Goal: Task Accomplishment & Management: Use online tool/utility

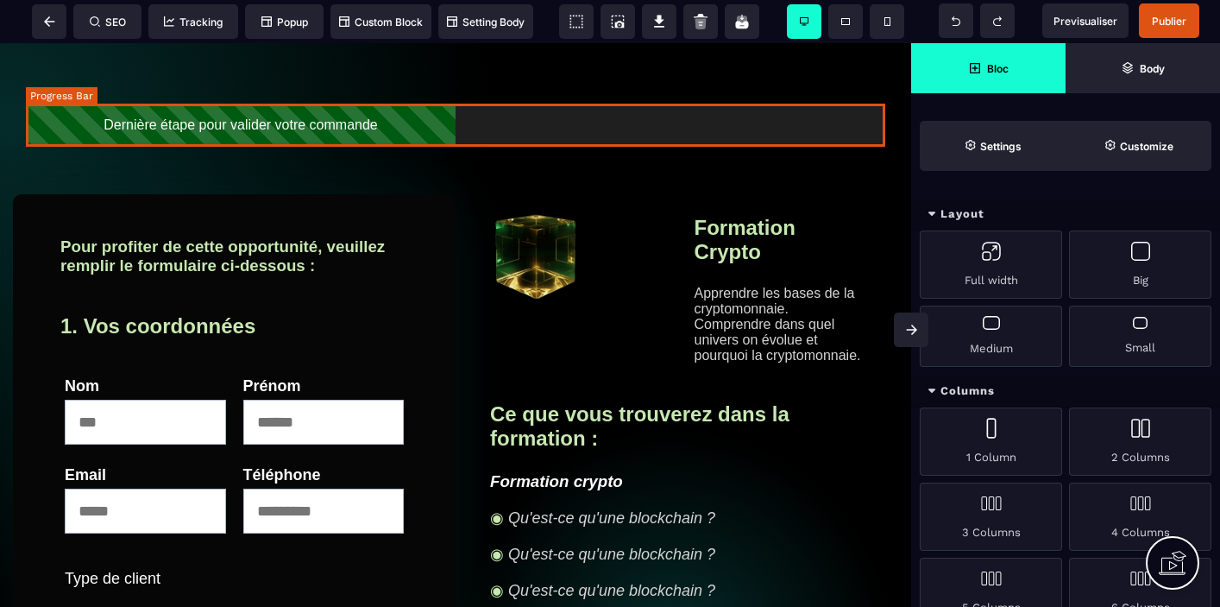
click at [413, 135] on div "Dernière étape pour valider votre commande" at bounding box center [241, 125] width 430 height 43
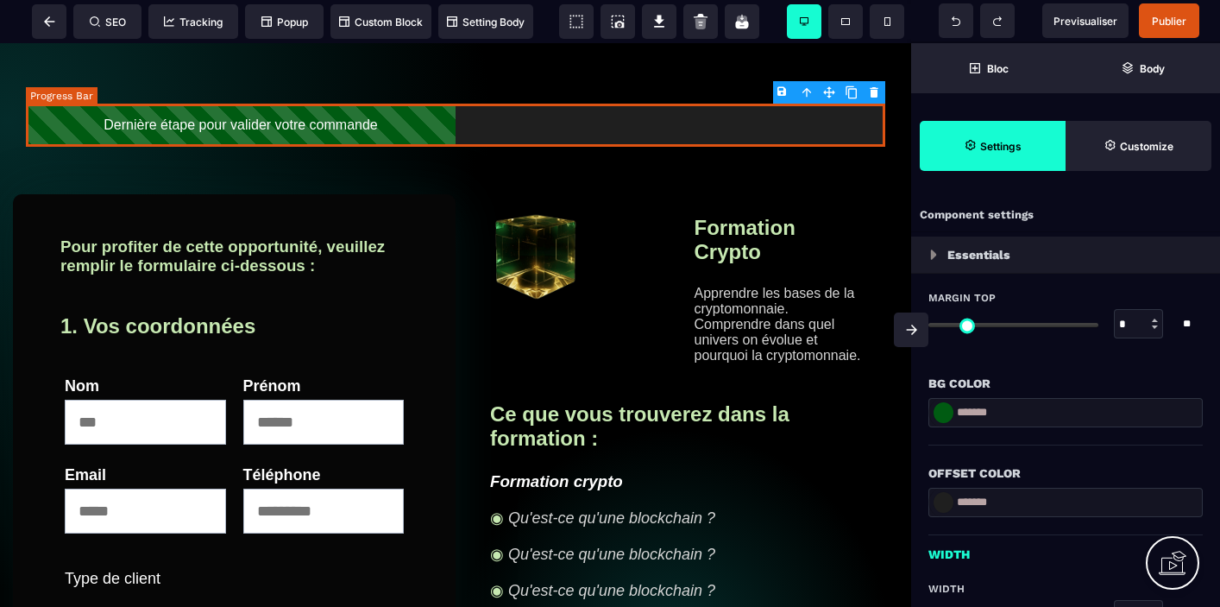
type input "*"
type input "****"
type input "*"
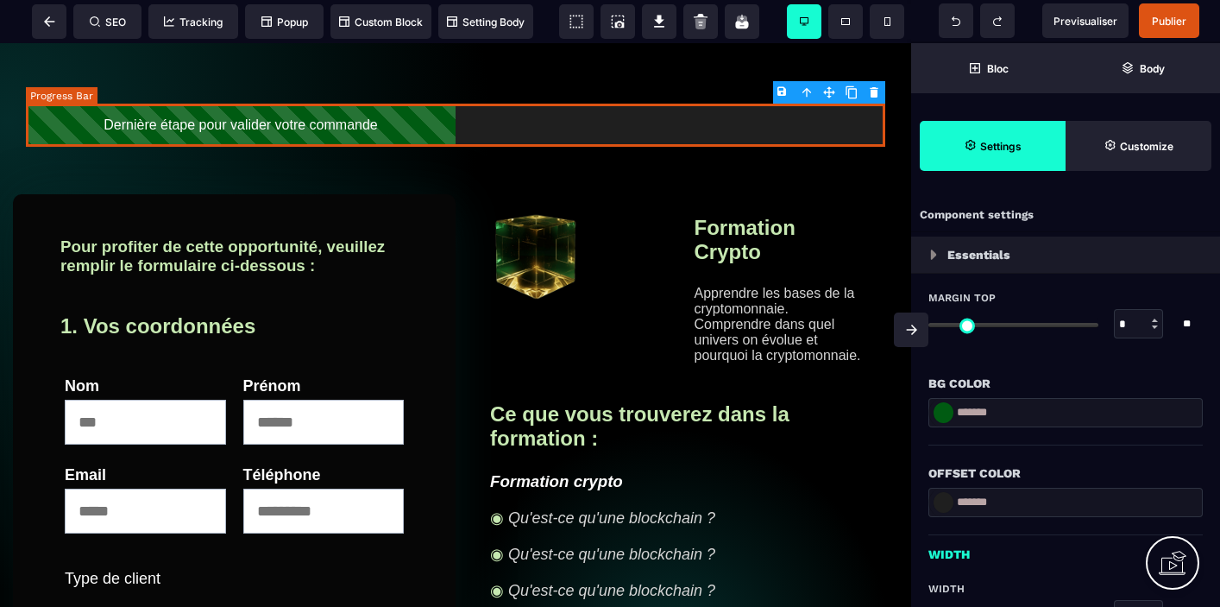
type input "**"
select select "**"
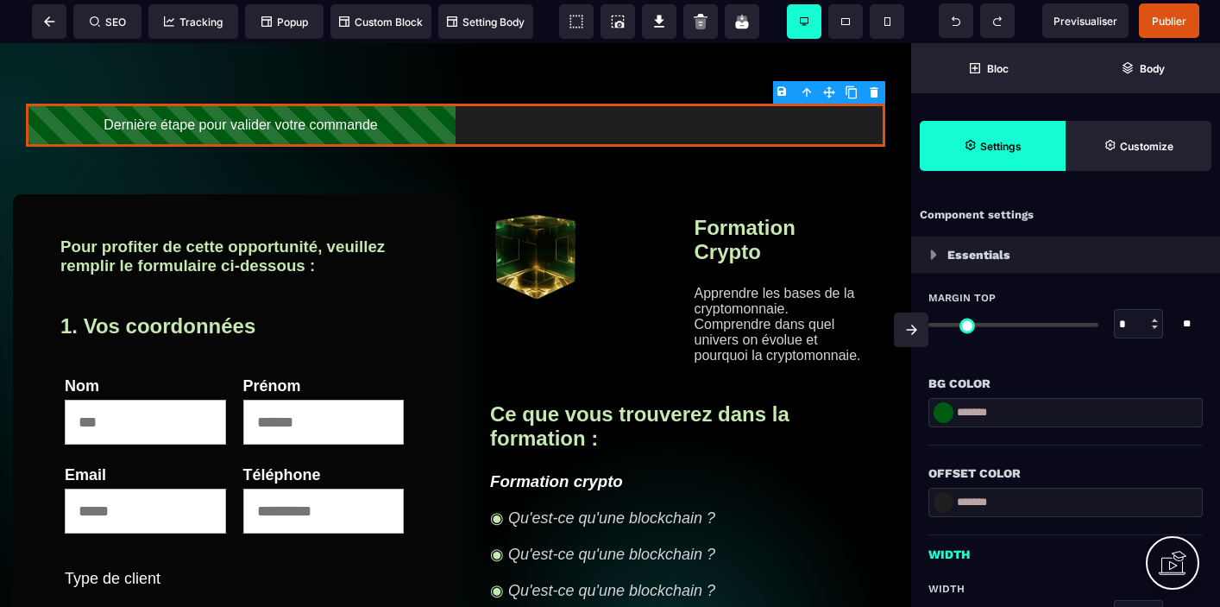
click at [946, 417] on div at bounding box center [944, 412] width 20 height 21
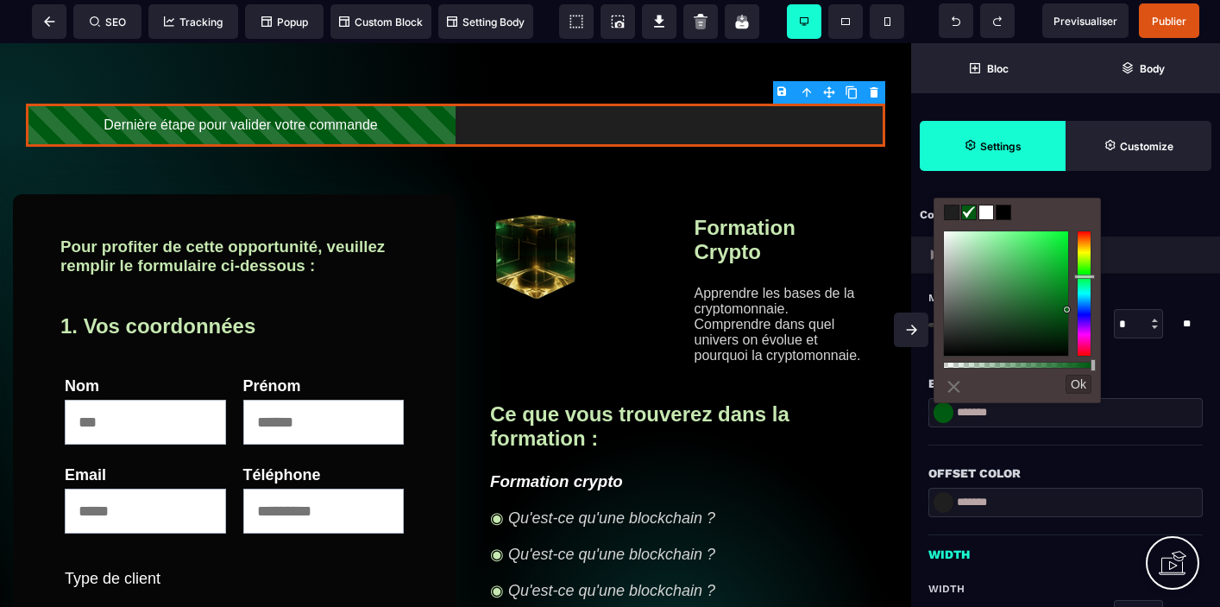
type input "*******"
type input "**"
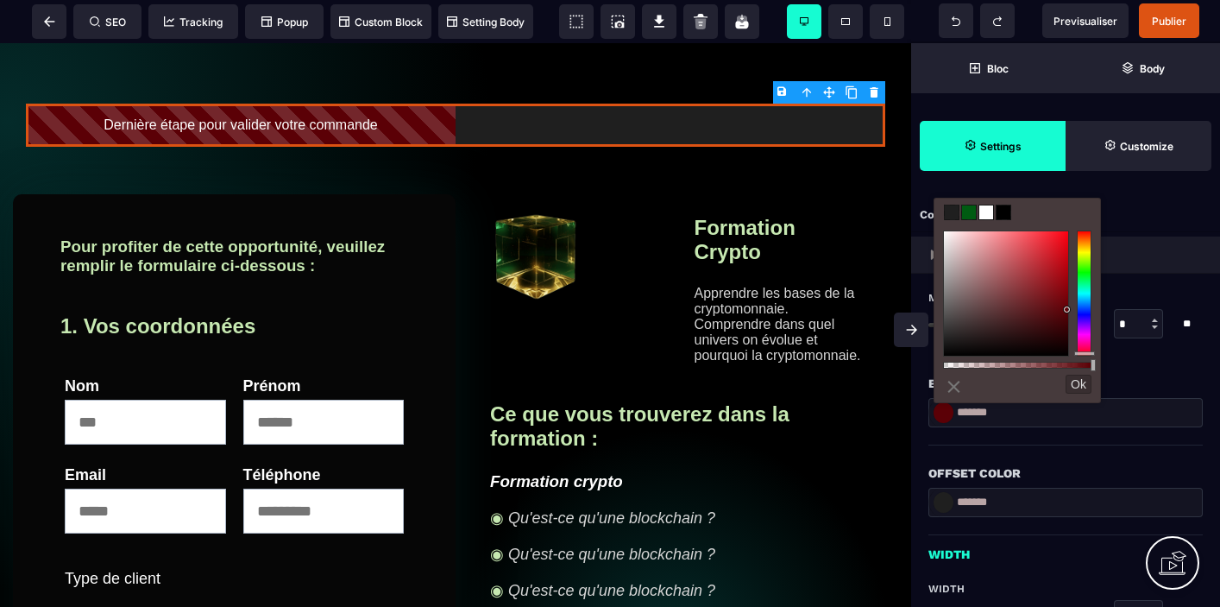
click at [1085, 353] on div at bounding box center [1084, 293] width 15 height 126
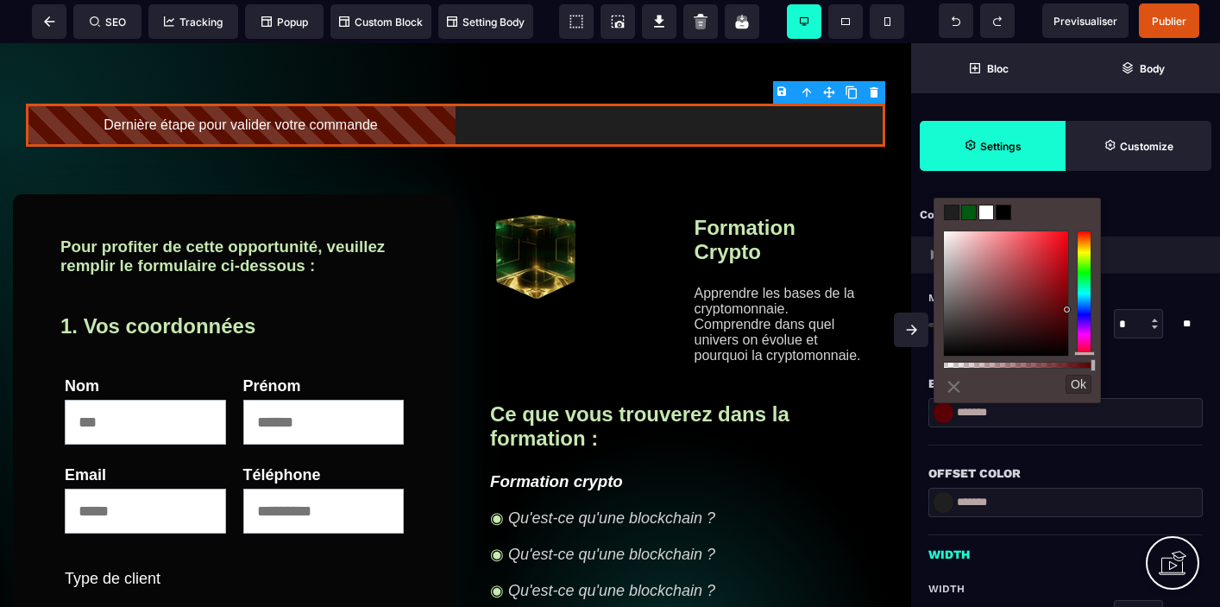
click at [1083, 234] on div at bounding box center [1084, 293] width 15 height 126
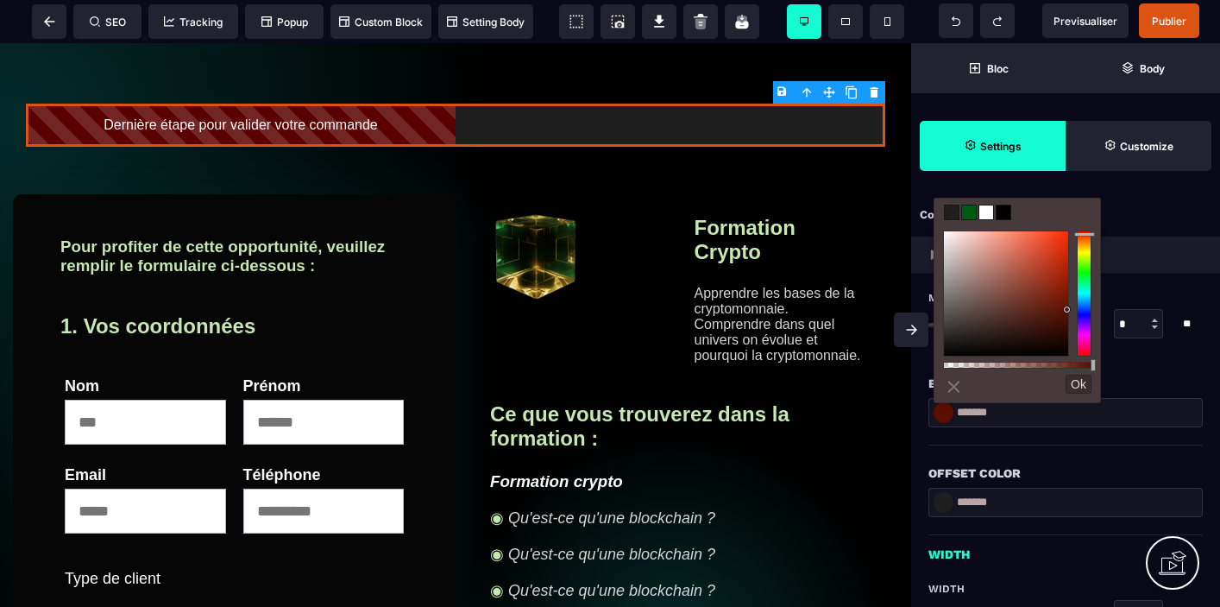
click at [1083, 230] on div at bounding box center [1084, 293] width 15 height 126
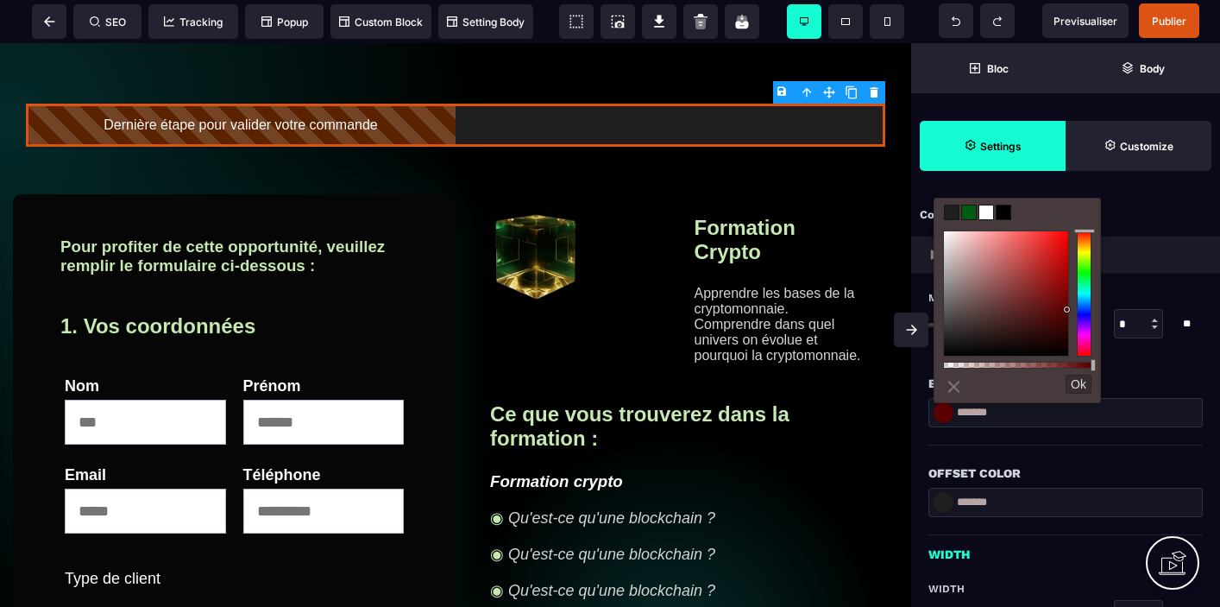
click at [1086, 238] on div at bounding box center [1084, 293] width 15 height 126
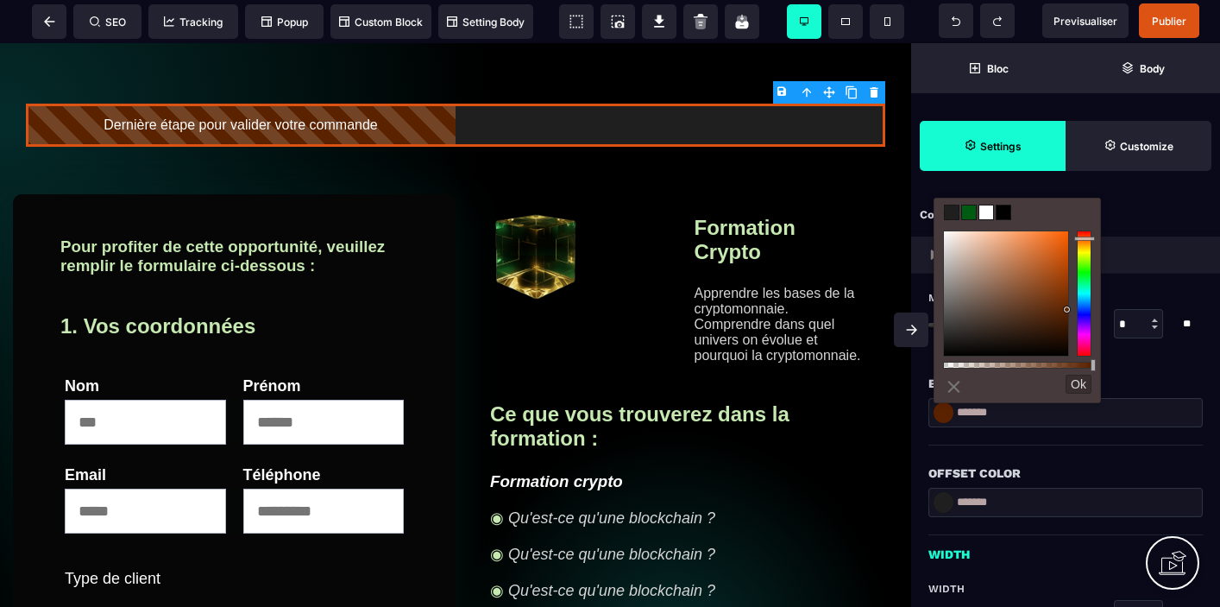
type input "*******"
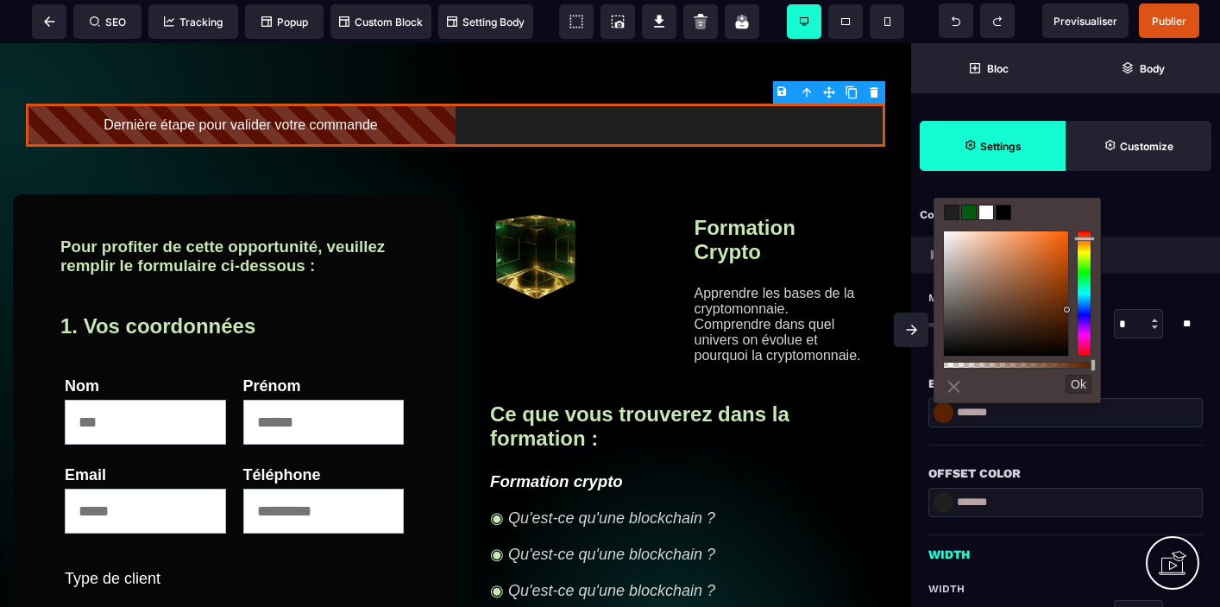
click at [1084, 234] on div at bounding box center [1084, 293] width 15 height 126
click at [1007, 453] on div "Offset Color" at bounding box center [1066, 464] width 274 height 38
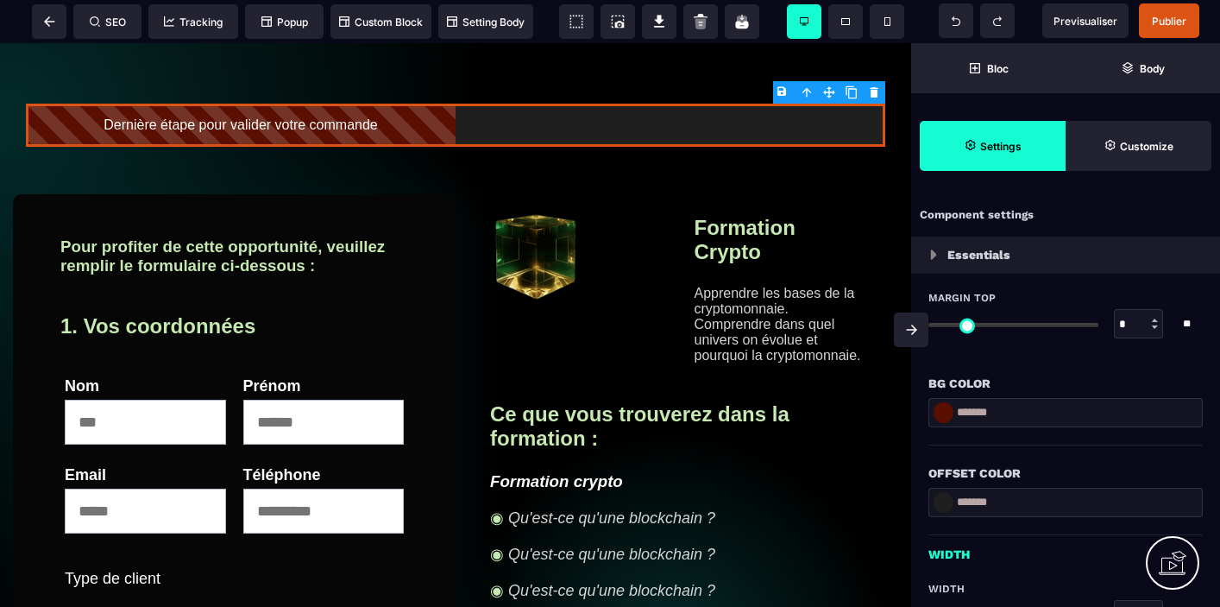
click at [944, 417] on div at bounding box center [944, 412] width 20 height 21
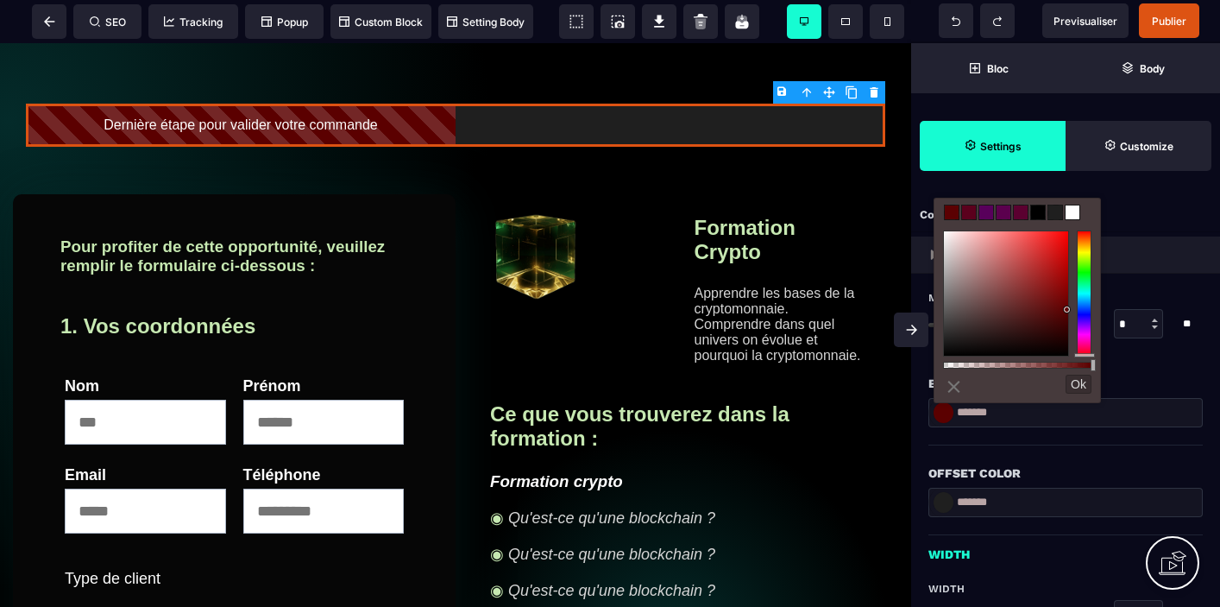
drag, startPoint x: 1085, startPoint y: 235, endPoint x: 1085, endPoint y: 362, distance: 126.9
click at [1085, 356] on div at bounding box center [1017, 293] width 148 height 126
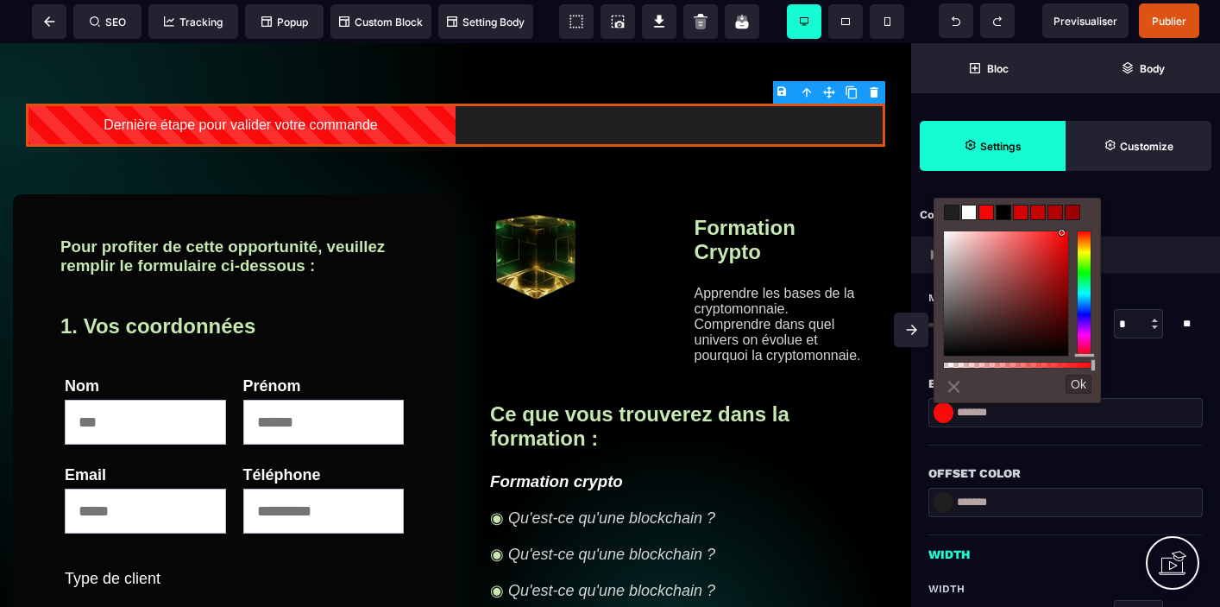
type input "*******"
drag, startPoint x: 1068, startPoint y: 311, endPoint x: 1062, endPoint y: 235, distance: 76.2
click at [1063, 235] on div at bounding box center [1062, 234] width 6 height 6
click at [546, 248] on img at bounding box center [536, 253] width 93 height 93
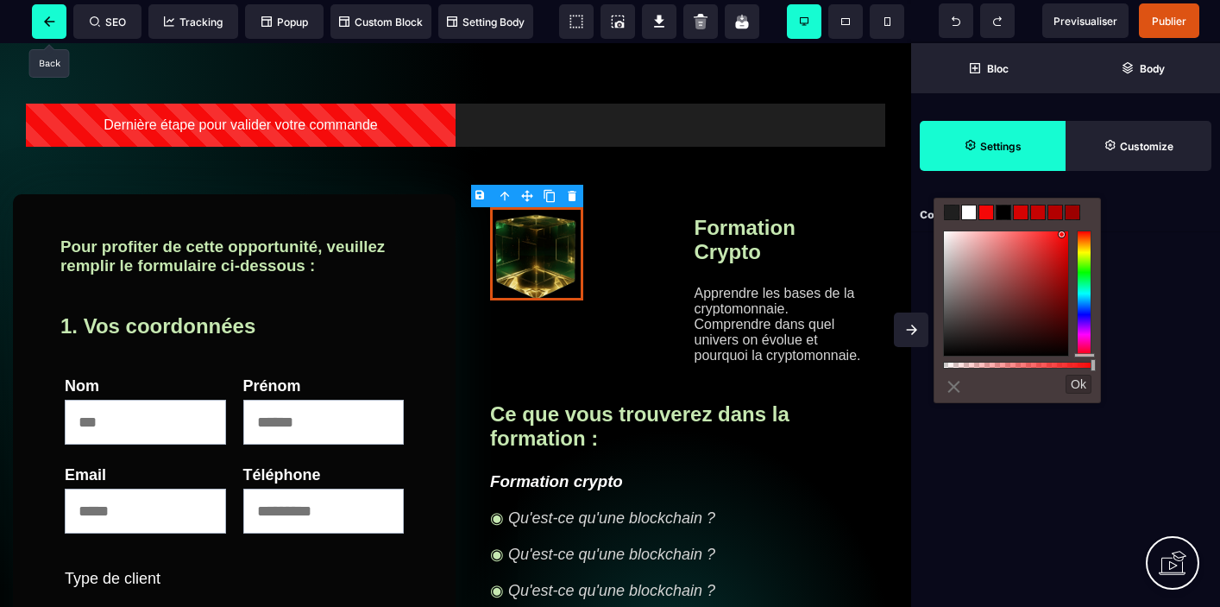
click at [50, 22] on icon at bounding box center [49, 21] width 10 height 10
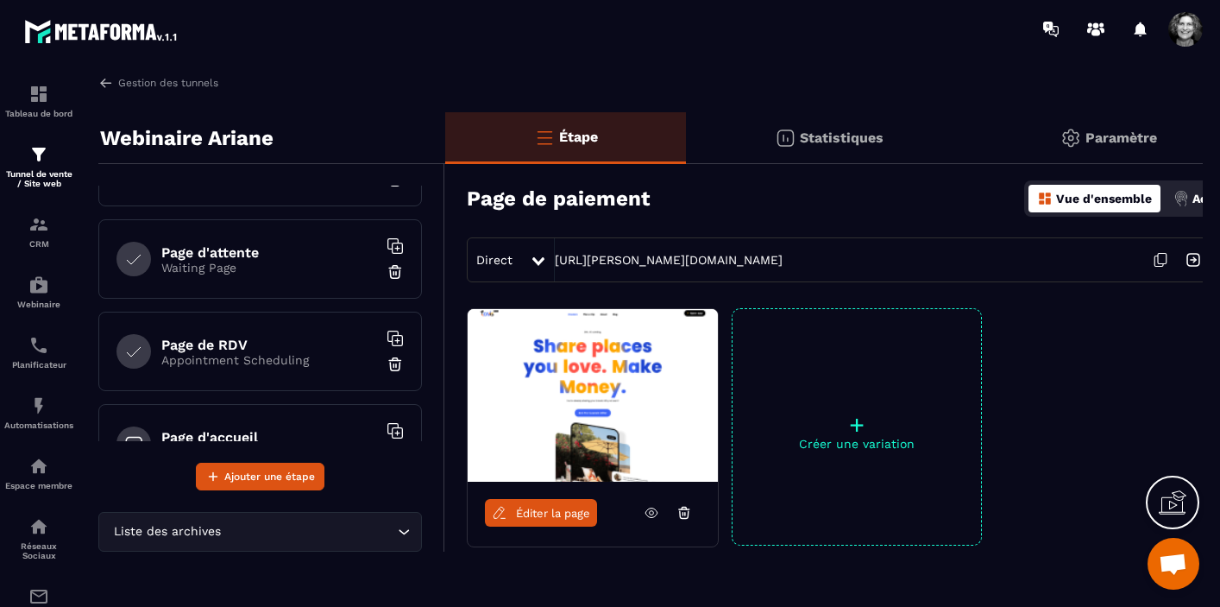
scroll to position [299, 0]
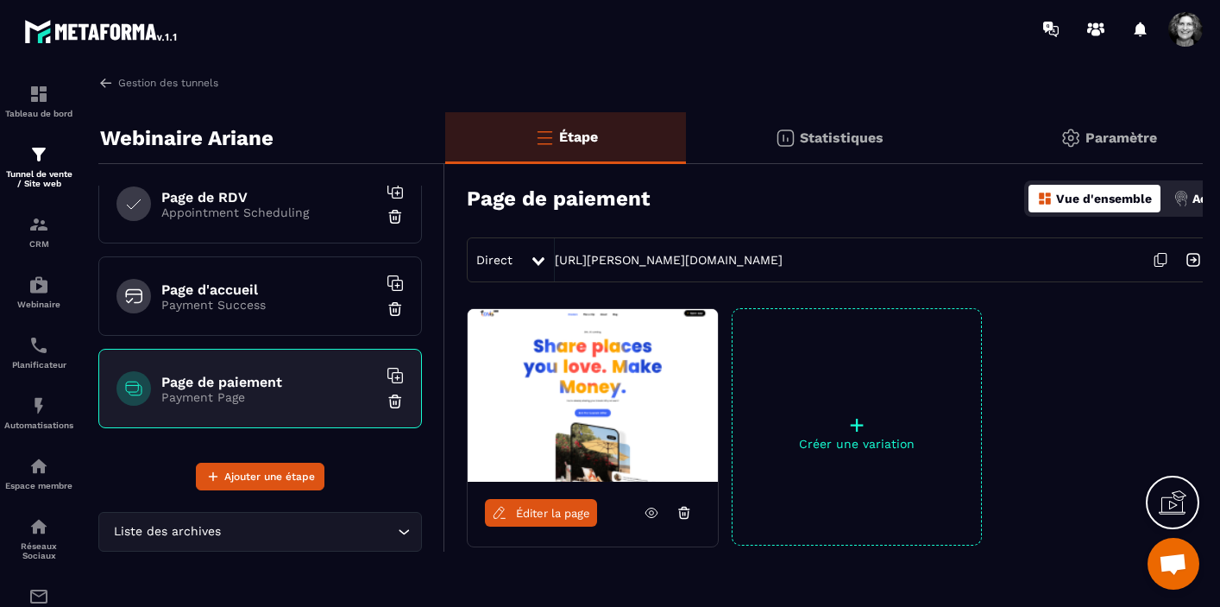
click at [394, 400] on img at bounding box center [395, 401] width 17 height 17
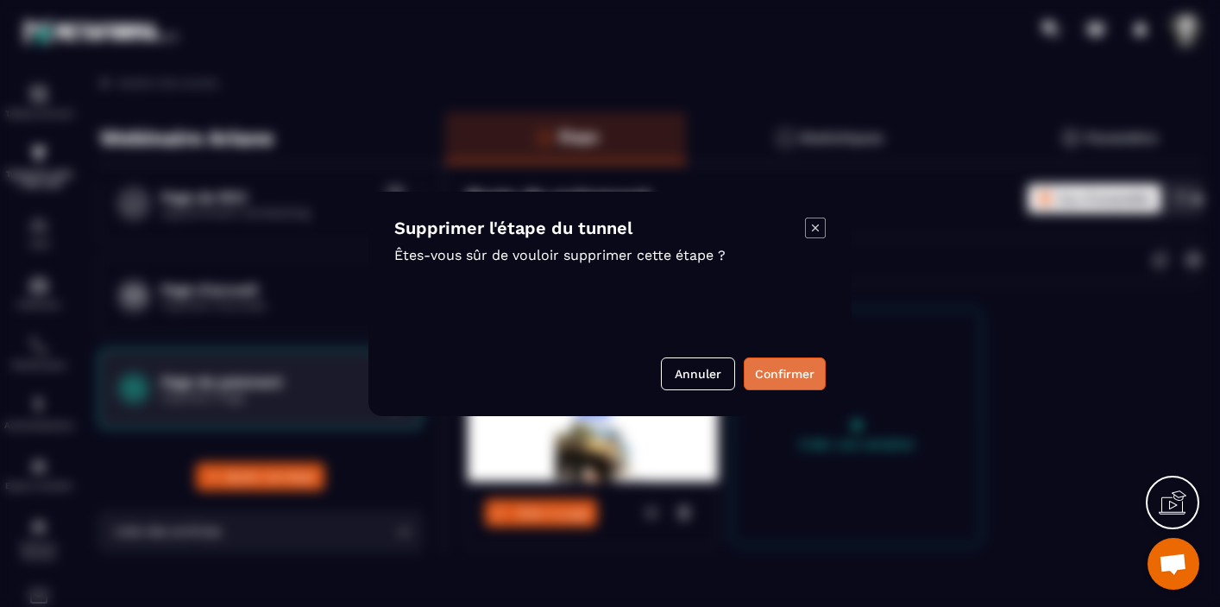
click at [777, 365] on button "Confirmer" at bounding box center [785, 373] width 82 height 33
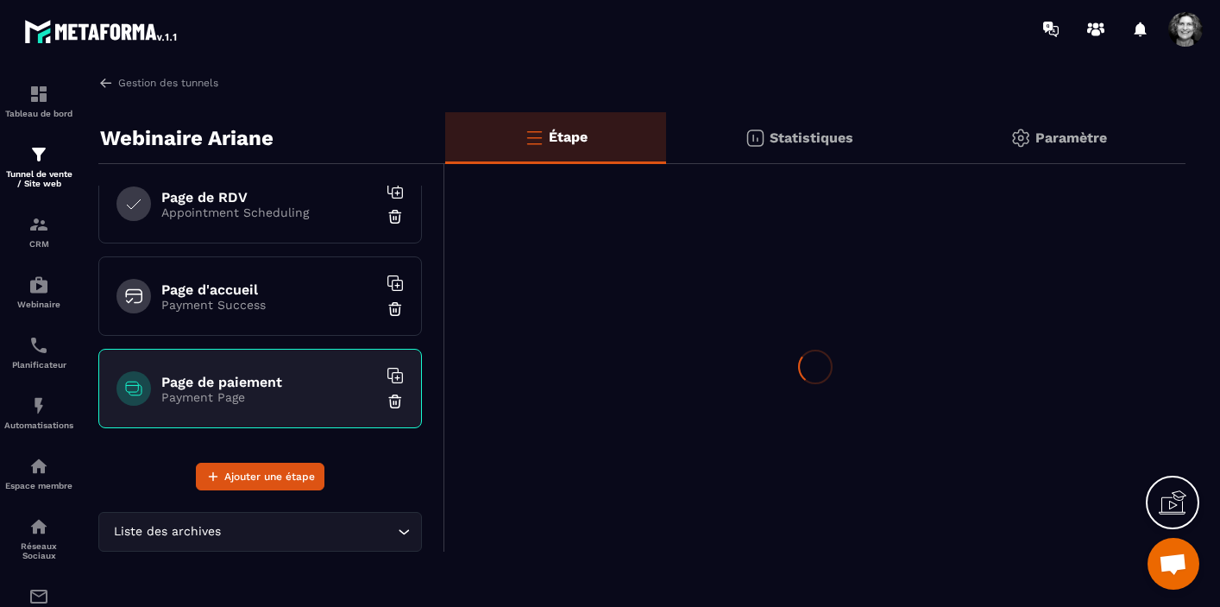
scroll to position [206, 0]
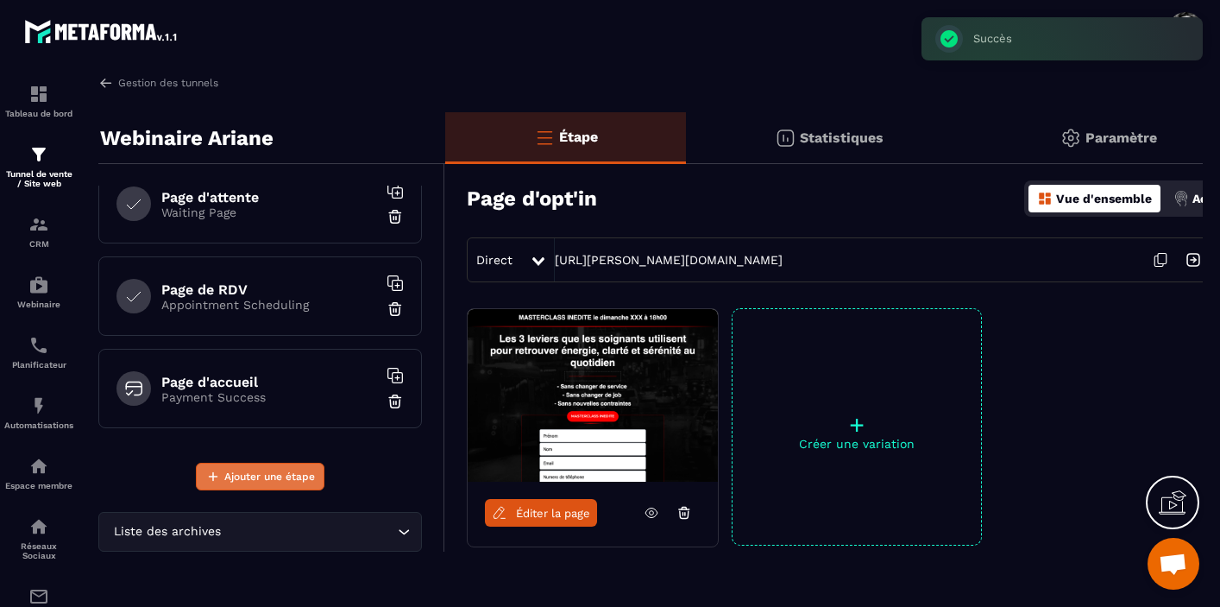
click at [283, 482] on span "Ajouter une étape" at bounding box center [269, 476] width 91 height 17
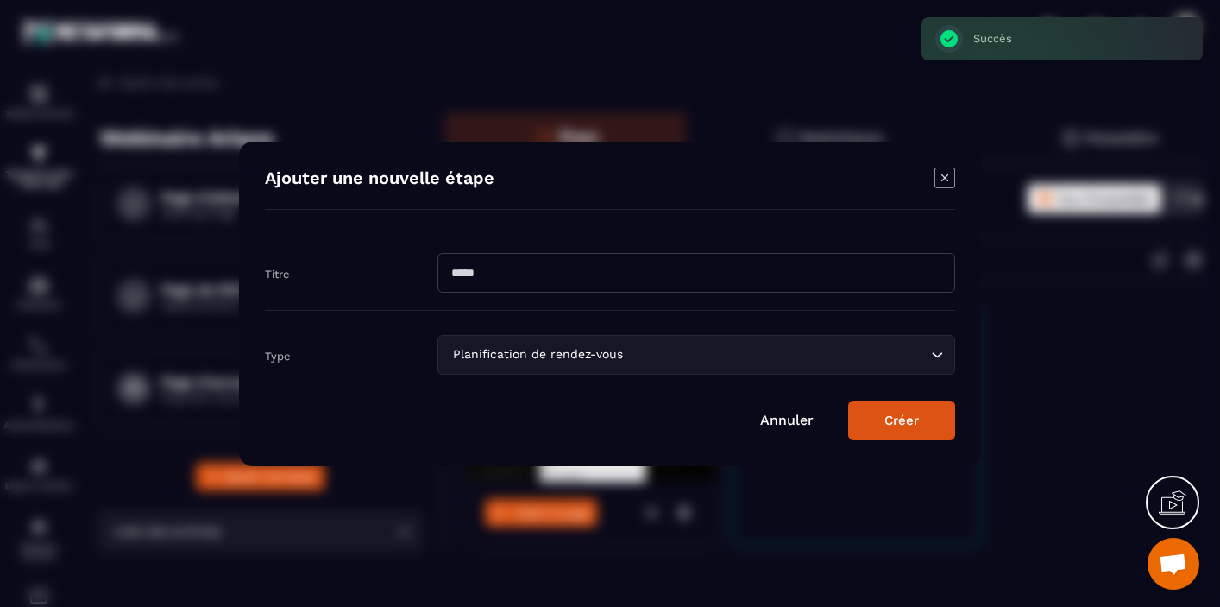
click at [528, 274] on input "Modal window" at bounding box center [697, 273] width 518 height 40
type input "**********"
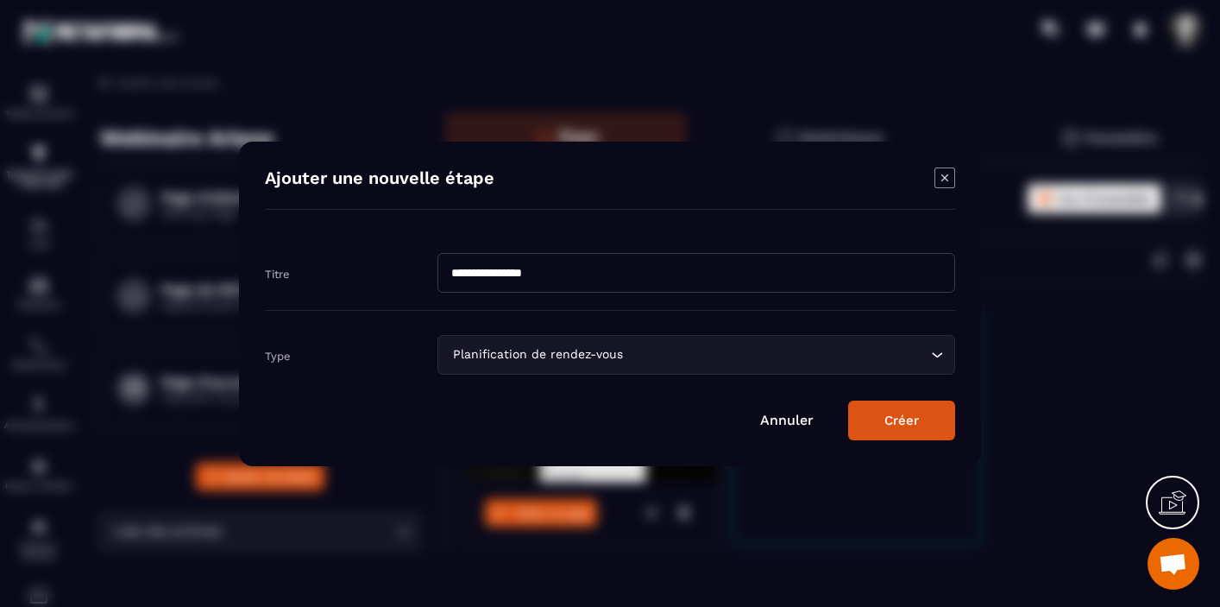
click at [939, 352] on icon "Search for option" at bounding box center [937, 354] width 17 height 17
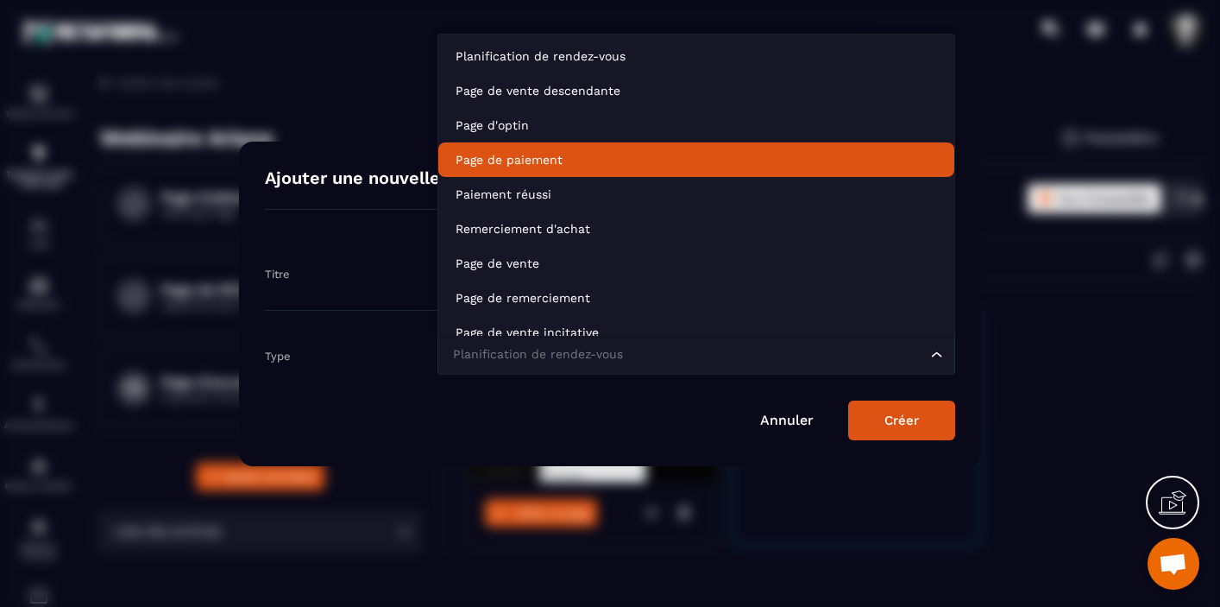
click at [591, 163] on p "Page de paiement" at bounding box center [697, 159] width 482 height 17
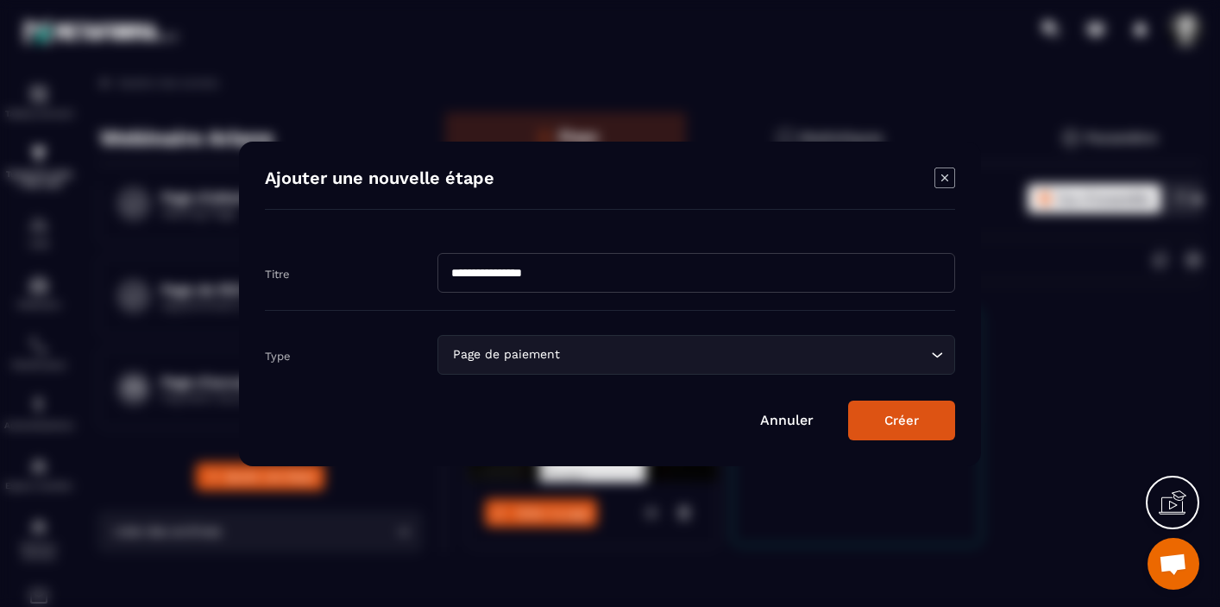
click at [916, 427] on button "Créer" at bounding box center [901, 420] width 107 height 40
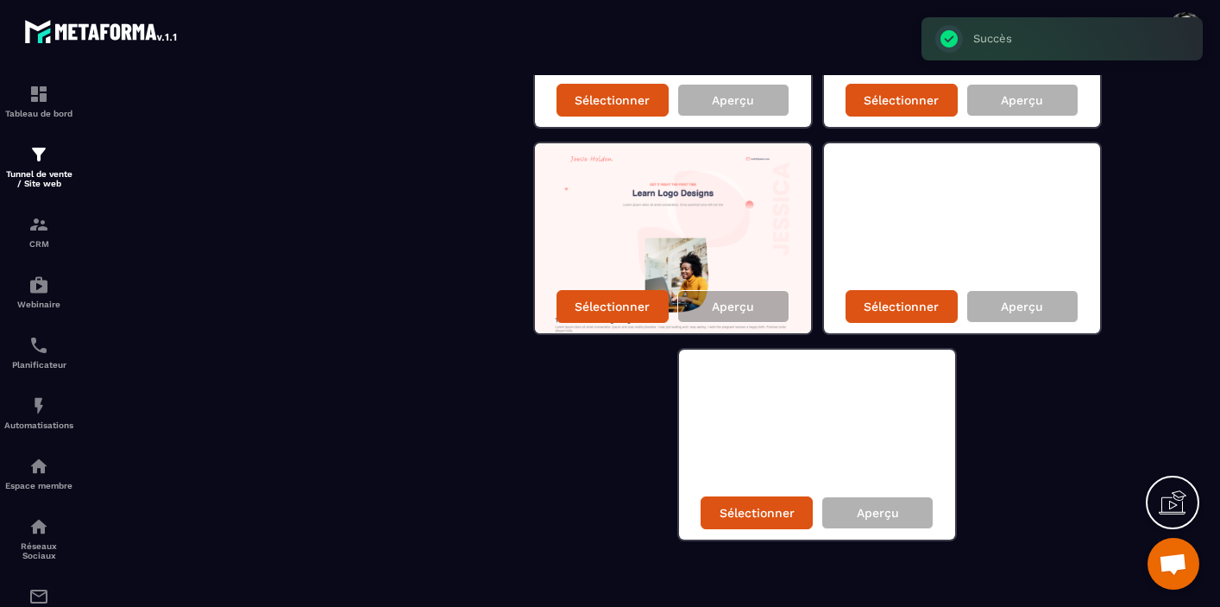
scroll to position [703, 0]
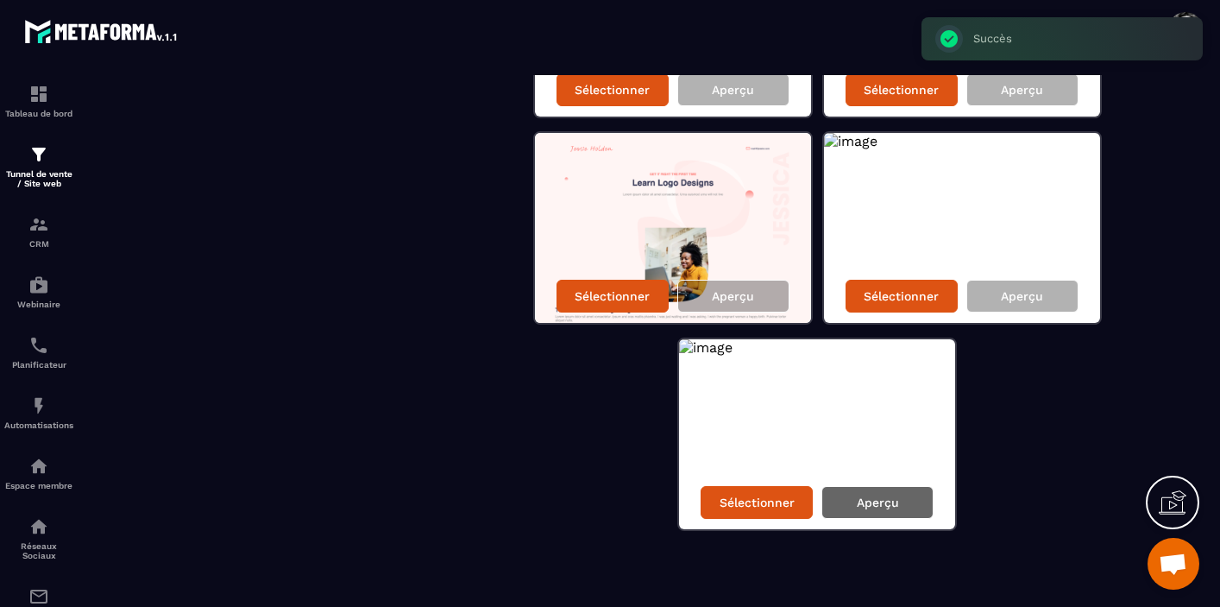
click at [877, 508] on p "Aperçu" at bounding box center [878, 502] width 42 height 14
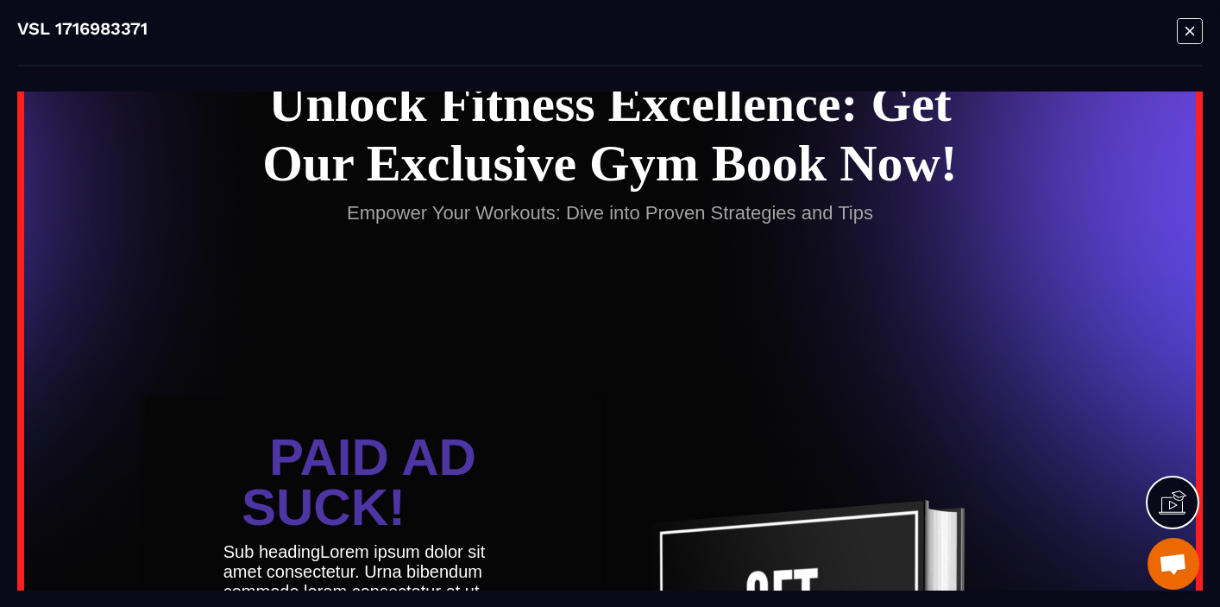
scroll to position [192, 0]
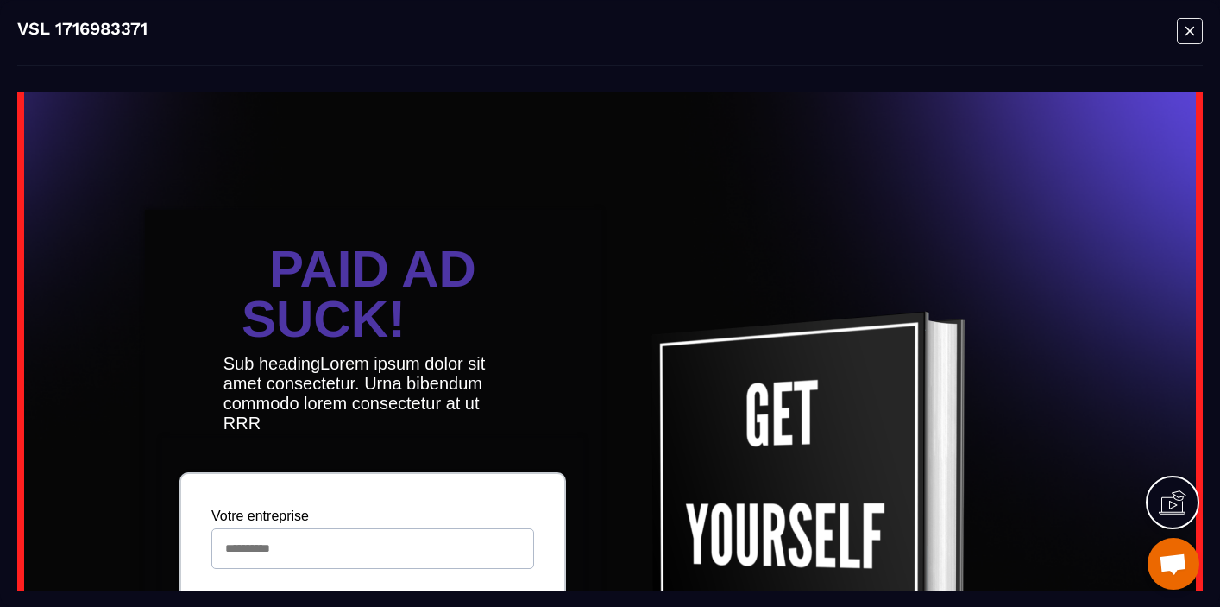
scroll to position [0, 0]
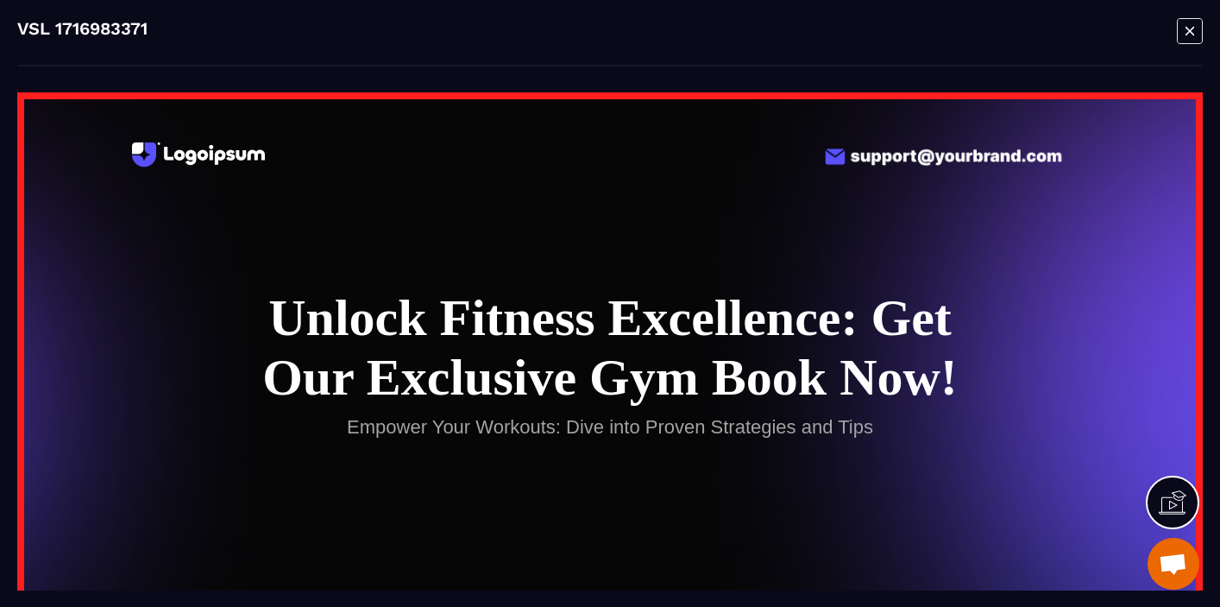
click at [1193, 29] on icon "Modal window" at bounding box center [1190, 30] width 26 height 27
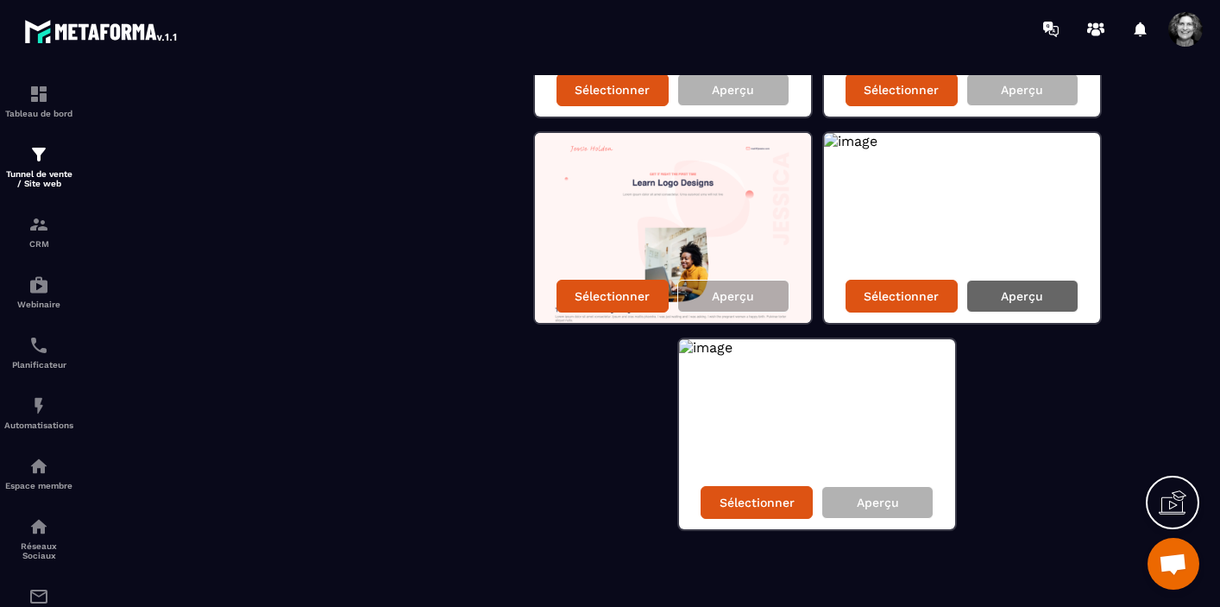
click at [1023, 289] on p "Aperçu" at bounding box center [1022, 296] width 42 height 14
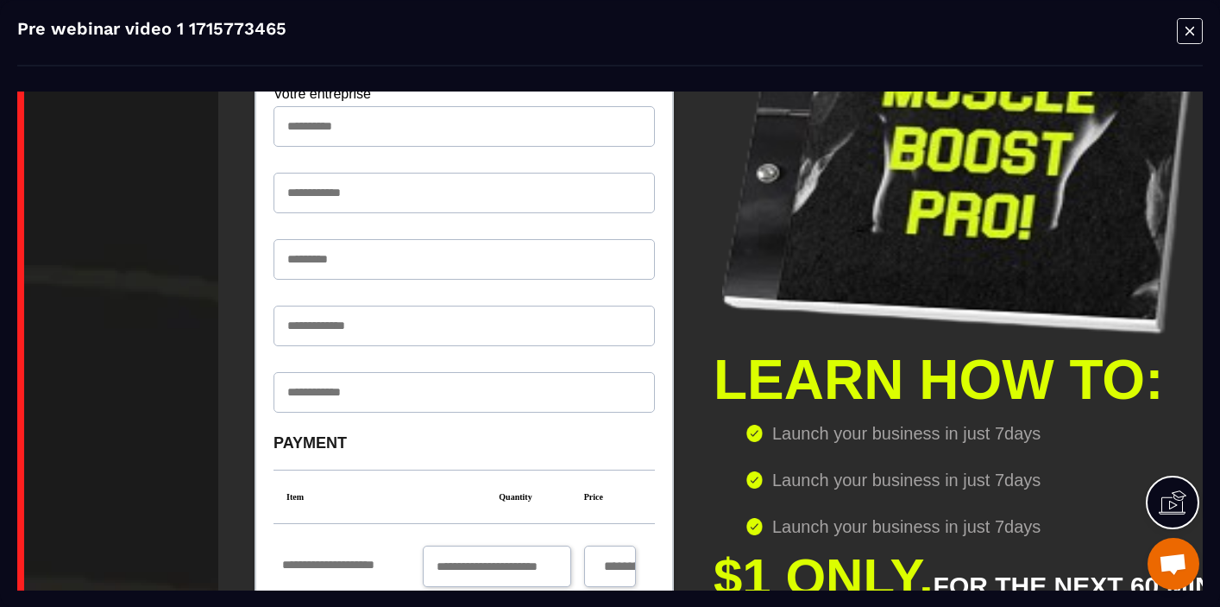
scroll to position [728, 0]
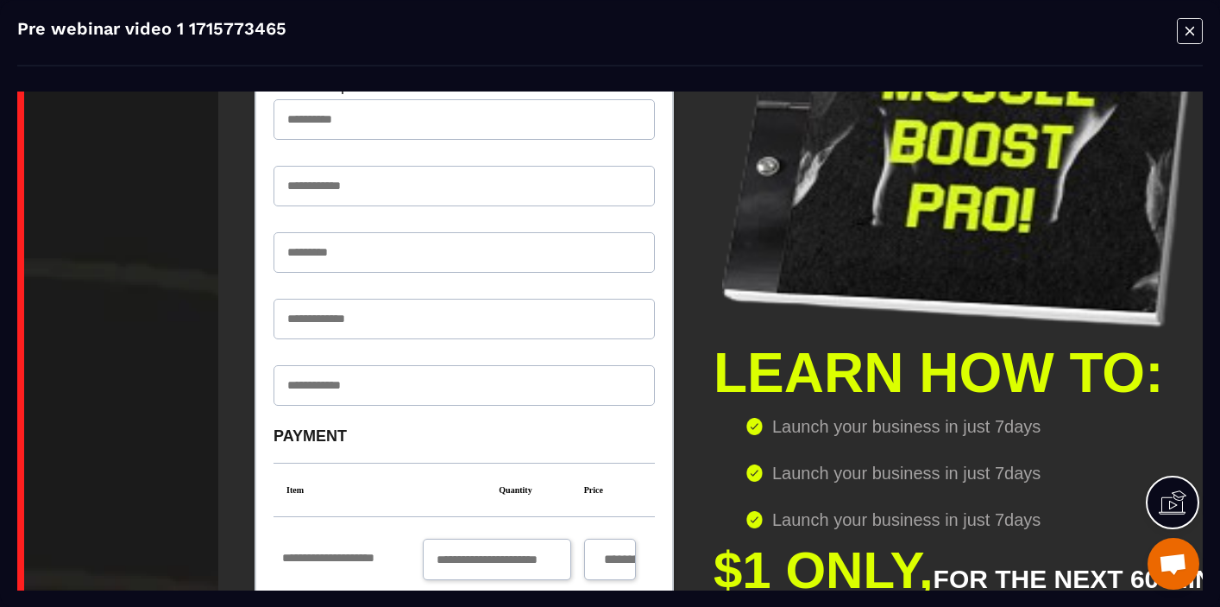
click at [1203, 28] on div "Pre webinar video 1 1715773465" at bounding box center [610, 303] width 1220 height 607
click at [1182, 32] on icon "Modal window" at bounding box center [1190, 30] width 26 height 27
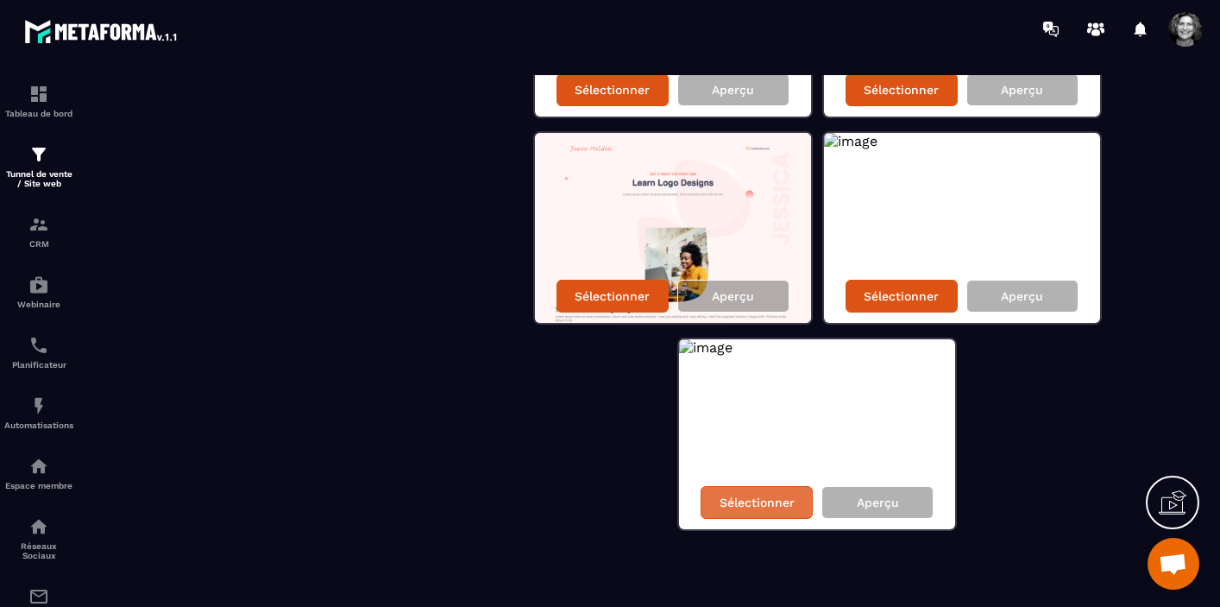
click at [728, 508] on p "Sélectionner" at bounding box center [757, 502] width 75 height 14
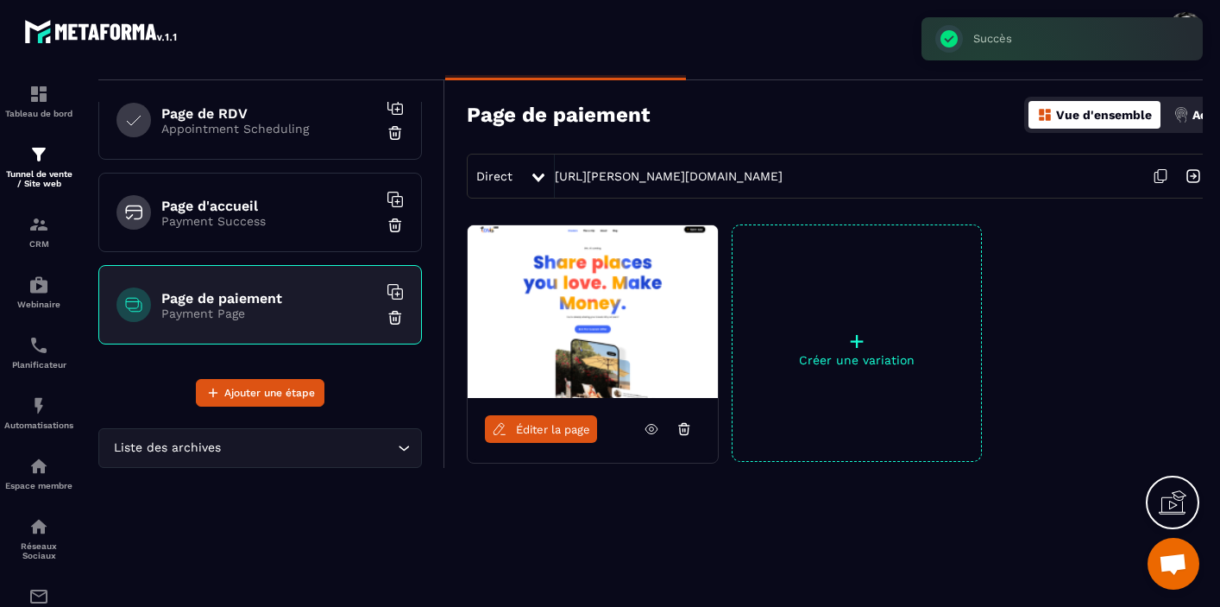
scroll to position [84, 0]
click at [531, 426] on span "Éditer la page" at bounding box center [553, 429] width 74 height 13
